Goal: Task Accomplishment & Management: Complete application form

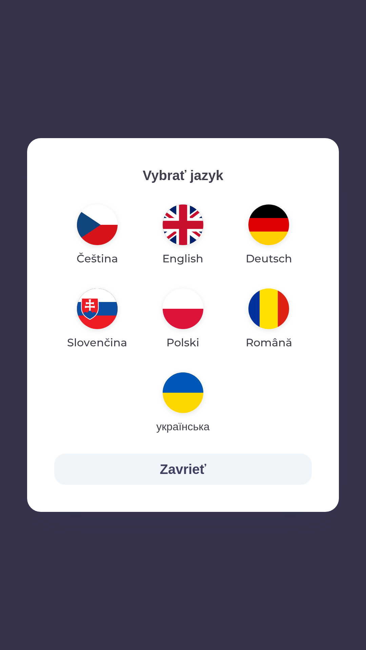
click at [129, 427] on div "Čeština English Deutsch Slovenčina Polski Română українська" at bounding box center [182, 319] width 257 height 241
click at [181, 320] on img "button" at bounding box center [182, 308] width 41 height 41
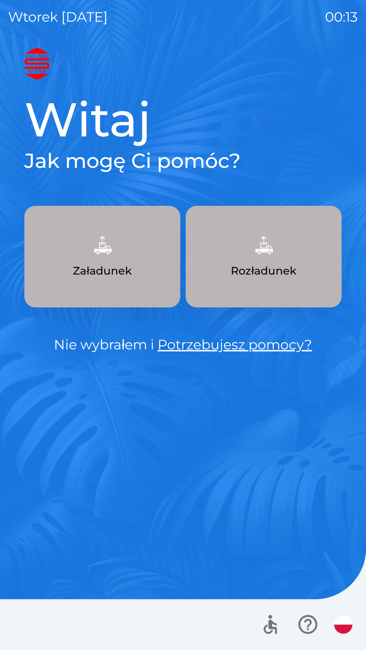
click at [258, 274] on p "Rozładunek" at bounding box center [264, 271] width 66 height 16
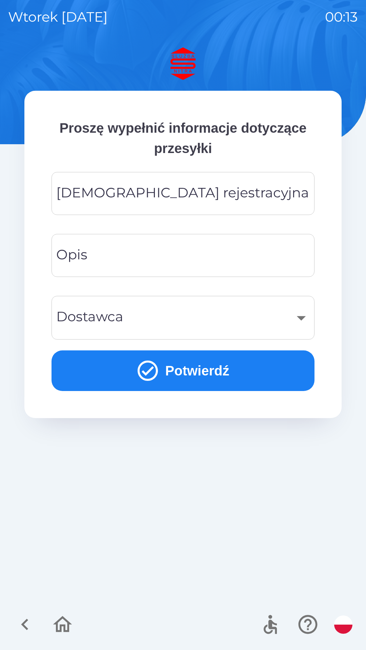
click at [146, 197] on div "[DEMOGRAPHIC_DATA] rejestracyjna Tablica rejestracyjna" at bounding box center [182, 193] width 263 height 43
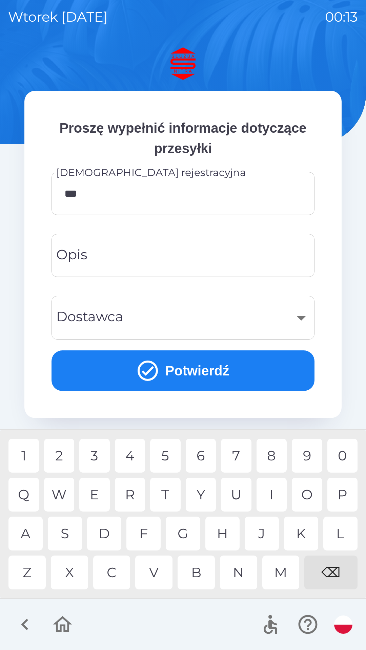
click at [240, 455] on div "7" at bounding box center [236, 456] width 30 height 34
click at [343, 454] on div "0" at bounding box center [342, 456] width 30 height 34
click at [343, 451] on div "0" at bounding box center [342, 456] width 30 height 34
click at [66, 456] on div "2" at bounding box center [59, 456] width 30 height 34
type input "*******"
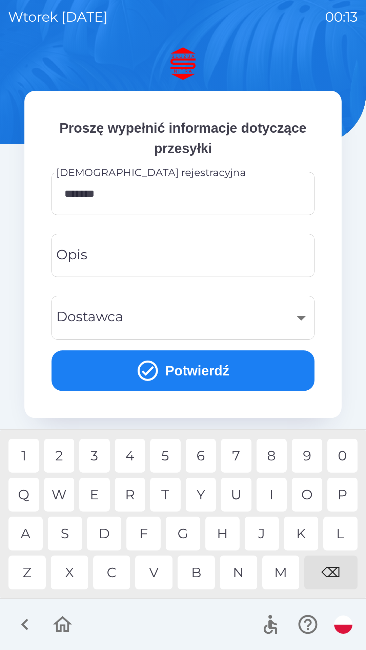
click at [100, 260] on input "Opis" at bounding box center [183, 255] width 246 height 27
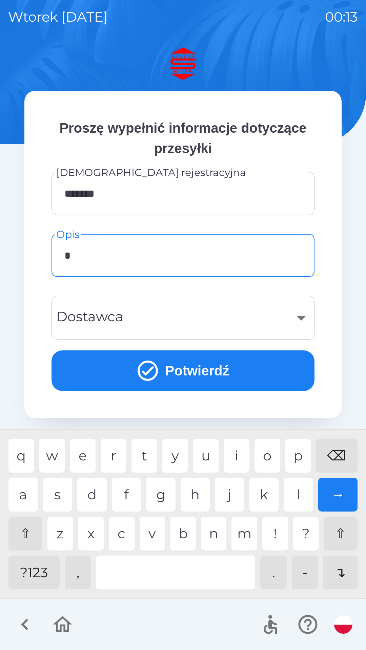
click at [291, 454] on div "p" at bounding box center [298, 456] width 26 height 34
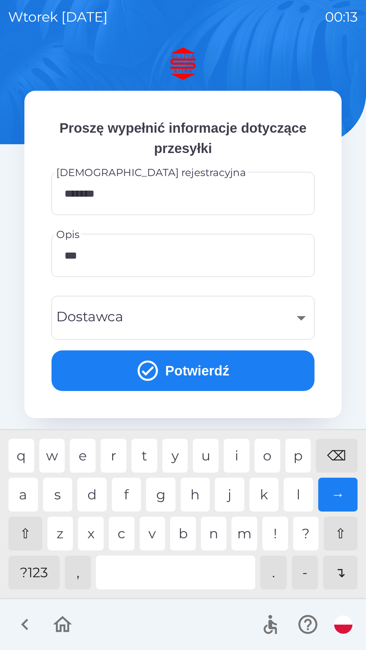
click at [302, 496] on div "l" at bounding box center [297, 495] width 29 height 34
click at [89, 455] on div "e" at bounding box center [83, 456] width 26 height 34
click at [181, 577] on div at bounding box center [175, 573] width 159 height 34
click at [299, 452] on div "p" at bounding box center [298, 456] width 26 height 34
click at [271, 448] on div "o" at bounding box center [267, 456] width 26 height 34
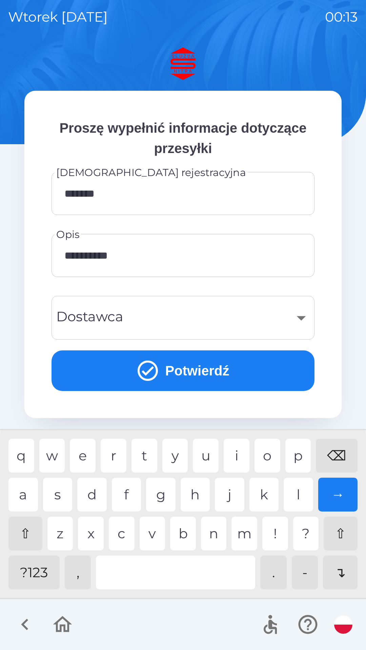
click at [227, 496] on div "j" at bounding box center [229, 495] width 29 height 34
click at [86, 455] on div "e" at bounding box center [83, 456] width 26 height 34
type input "**********"
click at [120, 313] on div "​" at bounding box center [183, 317] width 246 height 27
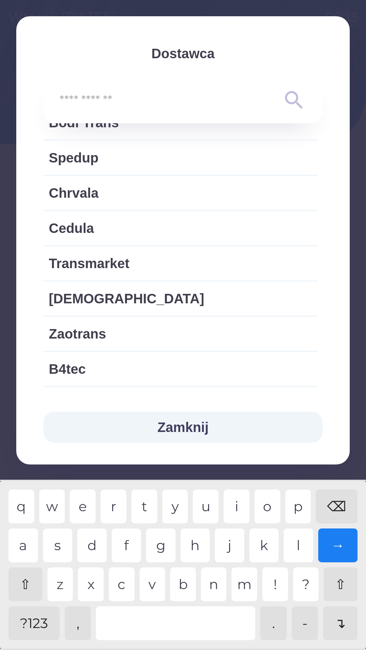
scroll to position [987, 0]
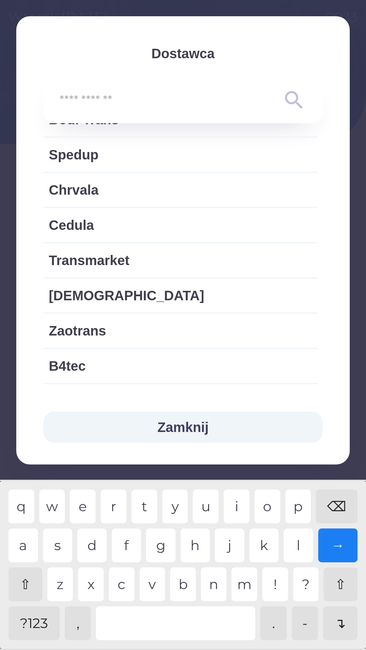
click at [82, 254] on span "Transmarket" at bounding box center [180, 260] width 263 height 20
type input "***"
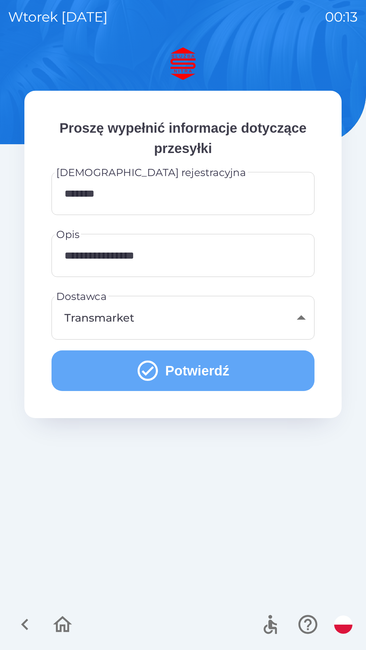
click at [201, 369] on button "Potwierdź" at bounding box center [182, 370] width 263 height 41
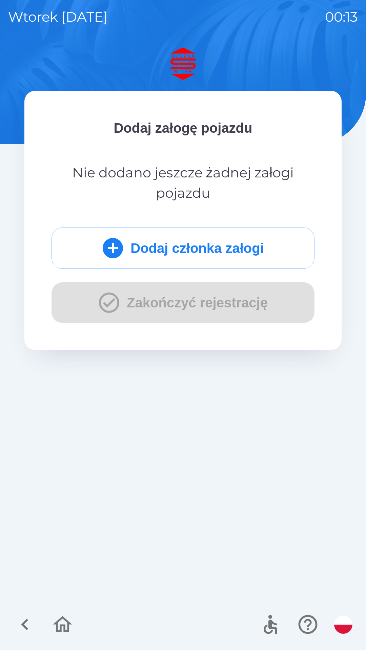
click at [158, 247] on button "Dodaj członka załogi" at bounding box center [182, 247] width 263 height 41
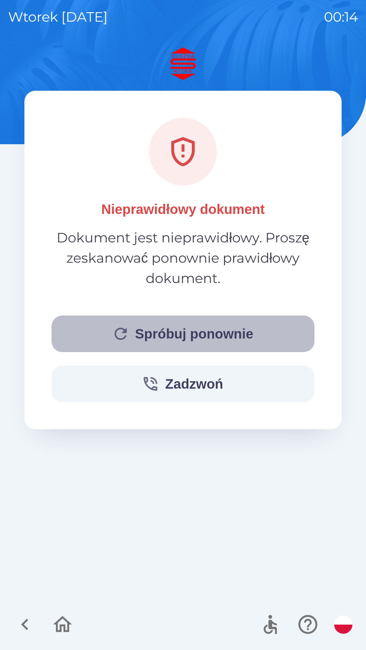
click at [198, 339] on button "Spróbuj ponownie" at bounding box center [182, 334] width 263 height 37
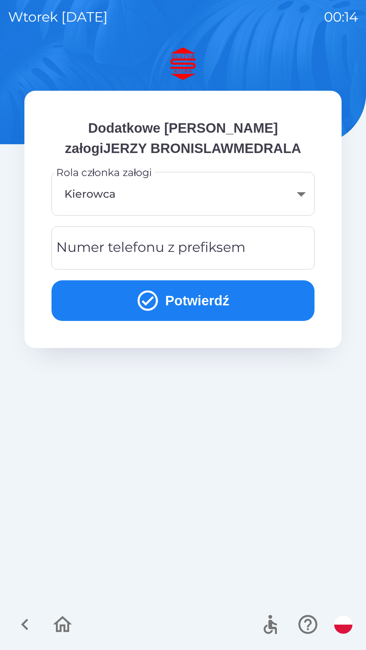
click at [79, 244] on div "Numer telefonu z prefiksem Numer telefonu z prefiksem" at bounding box center [182, 247] width 263 height 43
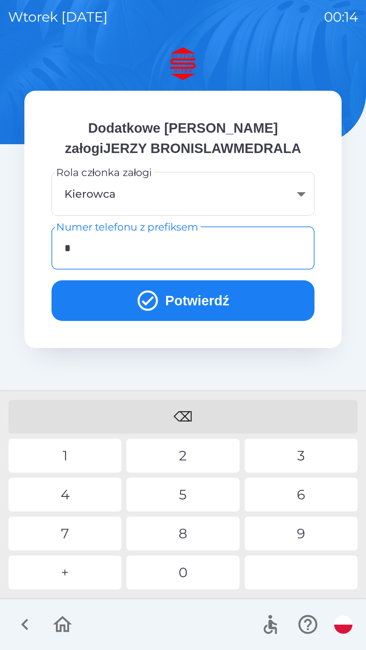
click at [65, 572] on div "+" at bounding box center [64, 573] width 113 height 34
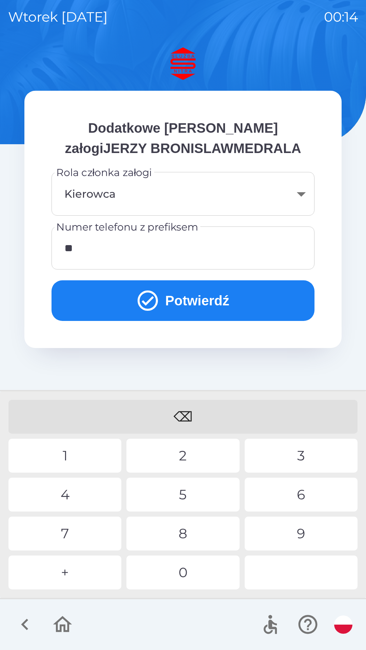
click at [69, 495] on div "4" at bounding box center [64, 495] width 113 height 34
click at [186, 534] on div "8" at bounding box center [182, 534] width 113 height 34
click at [186, 496] on div "5" at bounding box center [182, 495] width 113 height 34
click at [68, 491] on div "4" at bounding box center [64, 495] width 113 height 34
click at [68, 531] on div "7" at bounding box center [64, 534] width 113 height 34
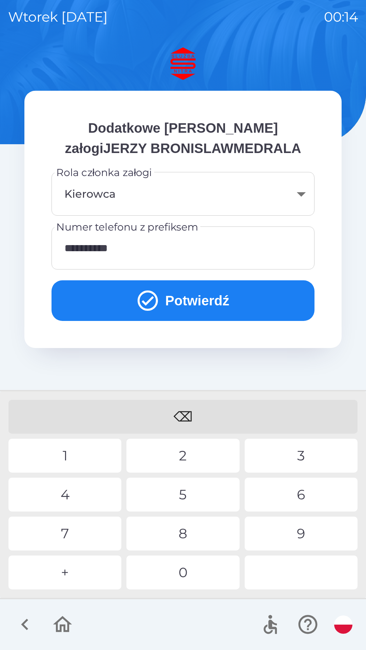
click at [184, 502] on div "5" at bounding box center [182, 495] width 113 height 34
click at [291, 452] on div "3" at bounding box center [300, 456] width 113 height 34
type input "**********"
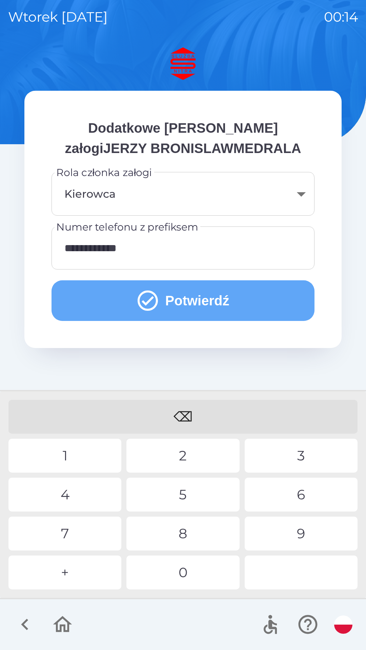
click at [189, 299] on button "Potwierdź" at bounding box center [182, 300] width 263 height 41
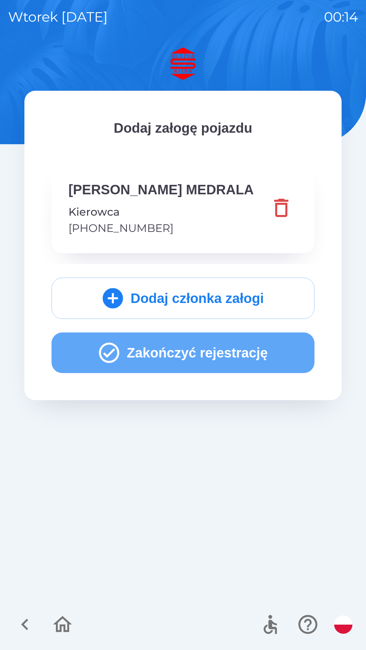
click at [177, 373] on button "Zakończyć rejestrację" at bounding box center [182, 352] width 263 height 41
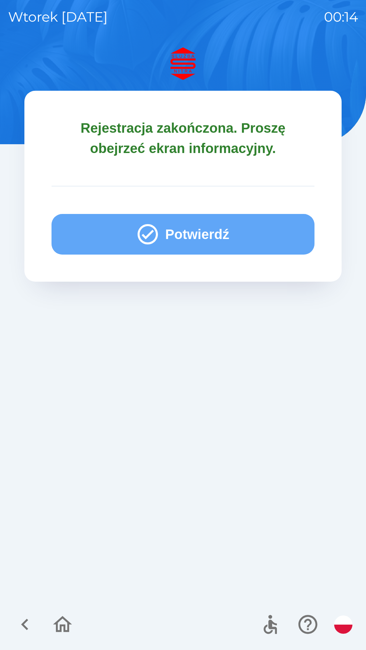
click at [193, 231] on button "Potwierdź" at bounding box center [182, 234] width 263 height 41
